Goal: Task Accomplishment & Management: Manage account settings

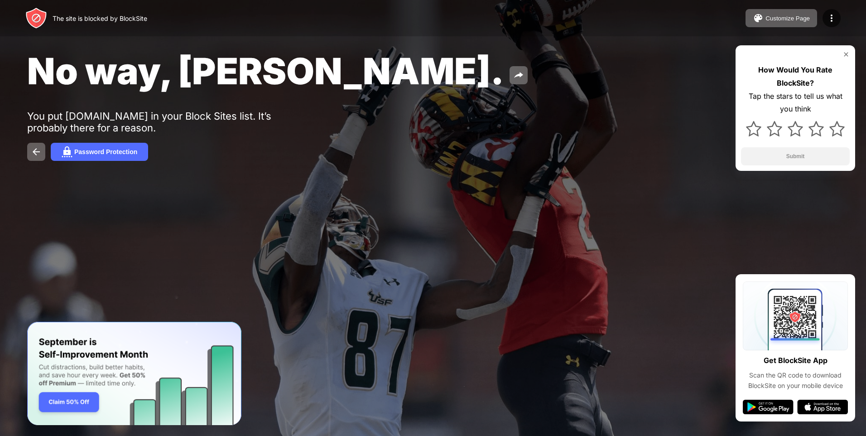
click at [844, 53] on img at bounding box center [845, 54] width 7 height 7
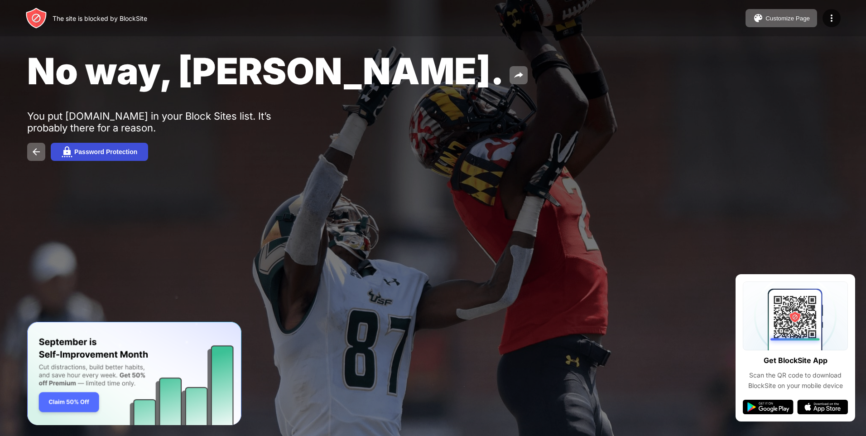
click at [87, 148] on button "Password Protection" at bounding box center [99, 152] width 97 height 18
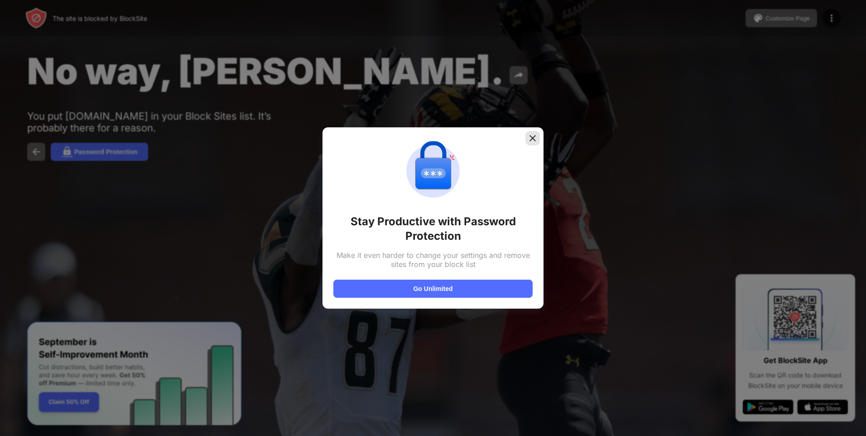
click at [533, 135] on img at bounding box center [532, 138] width 9 height 9
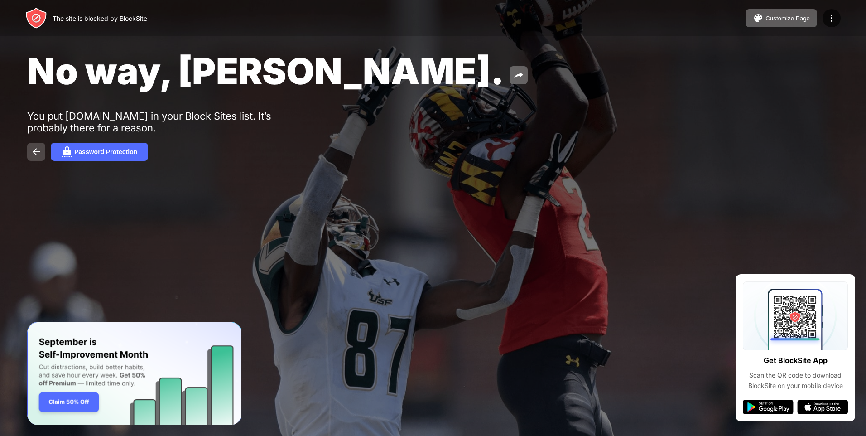
click at [40, 153] on img at bounding box center [36, 151] width 11 height 11
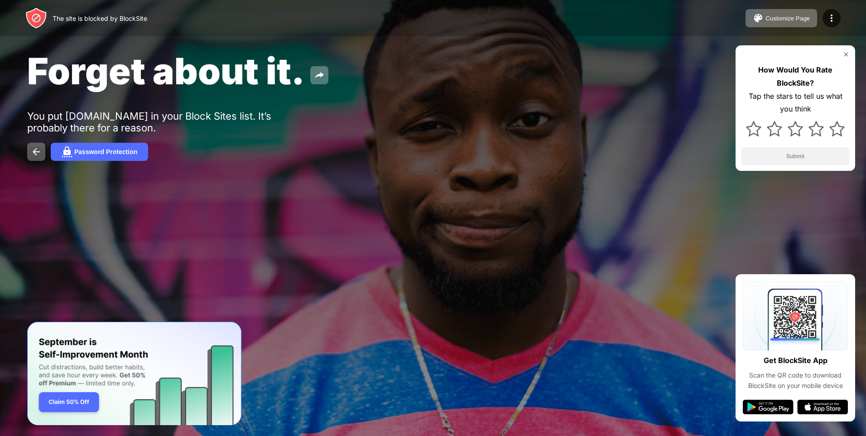
click at [686, 140] on div "Forget about it. You put [DOMAIN_NAME] in your Block Sites list. It’s probably …" at bounding box center [433, 105] width 866 height 210
click at [782, 21] on div "Customize Page" at bounding box center [787, 18] width 44 height 7
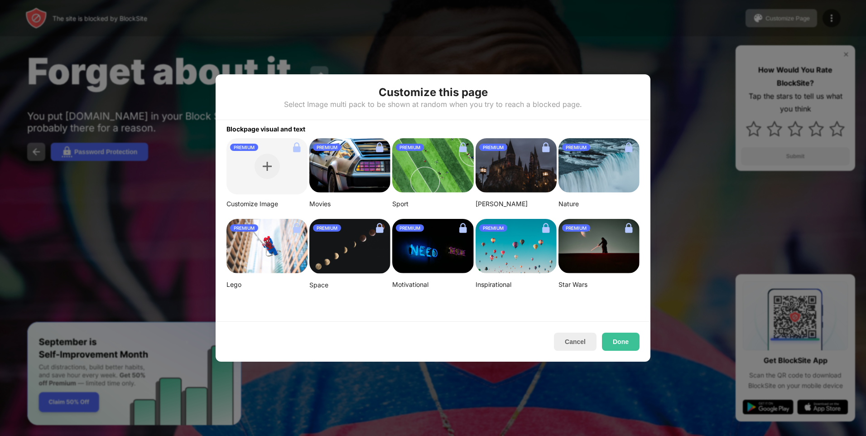
click at [716, 47] on div at bounding box center [433, 218] width 866 height 436
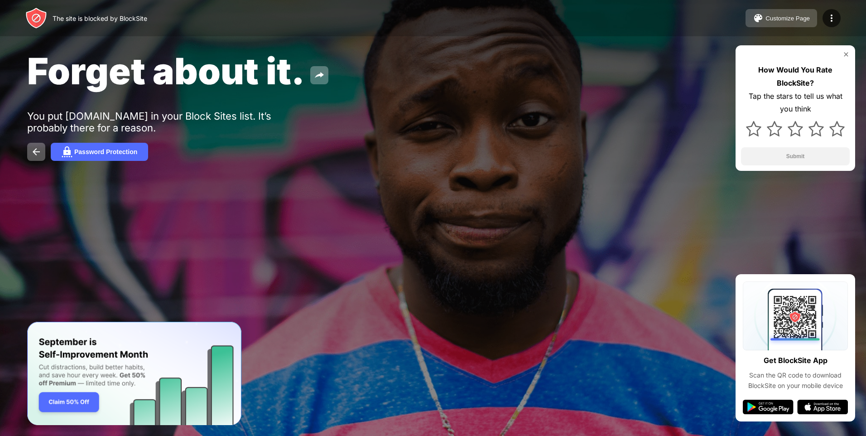
click at [785, 13] on button "Customize Page" at bounding box center [781, 18] width 72 height 18
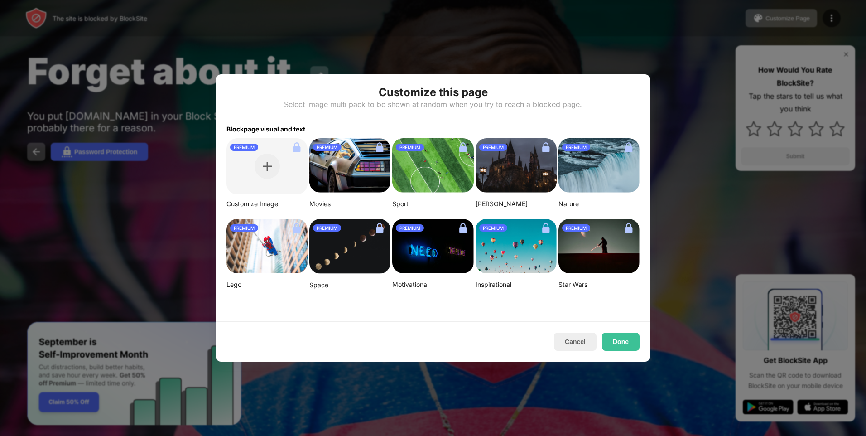
click at [744, 30] on div at bounding box center [433, 218] width 866 height 436
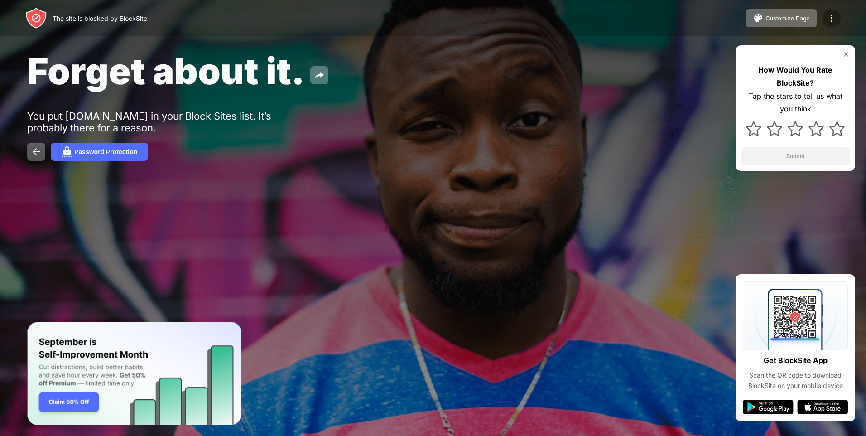
click at [832, 19] on img at bounding box center [831, 18] width 11 height 11
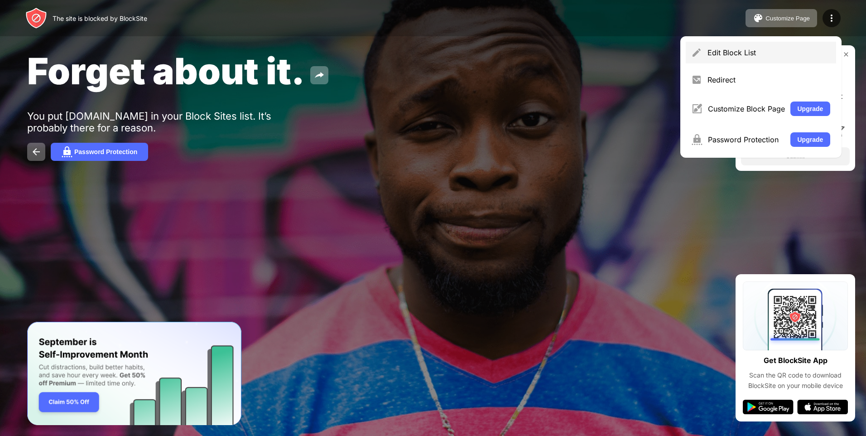
click at [791, 51] on div "Edit Block List" at bounding box center [768, 52] width 123 height 9
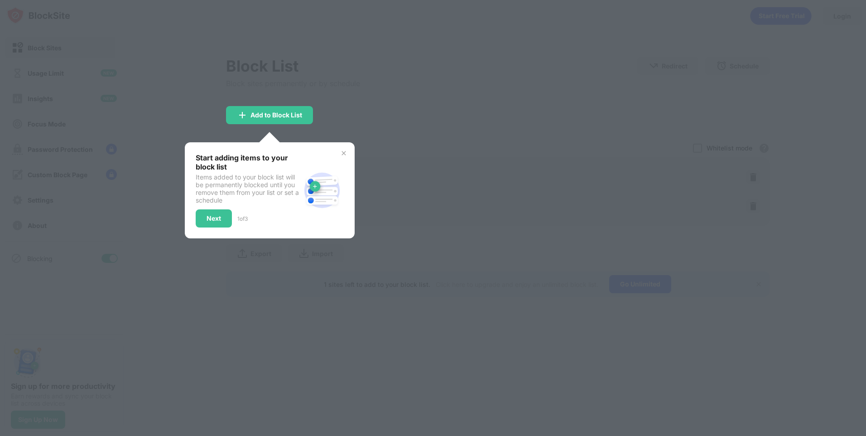
click at [346, 152] on img at bounding box center [343, 152] width 7 height 7
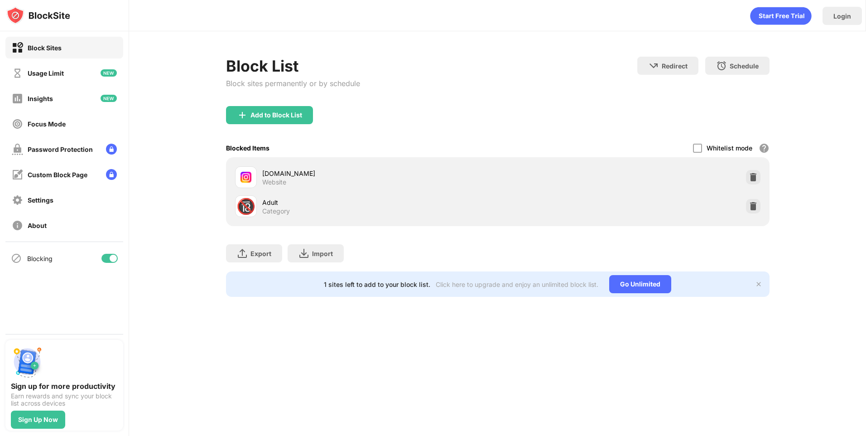
click at [472, 115] on div "Add to Block List" at bounding box center [497, 122] width 543 height 33
